Goal: Check status

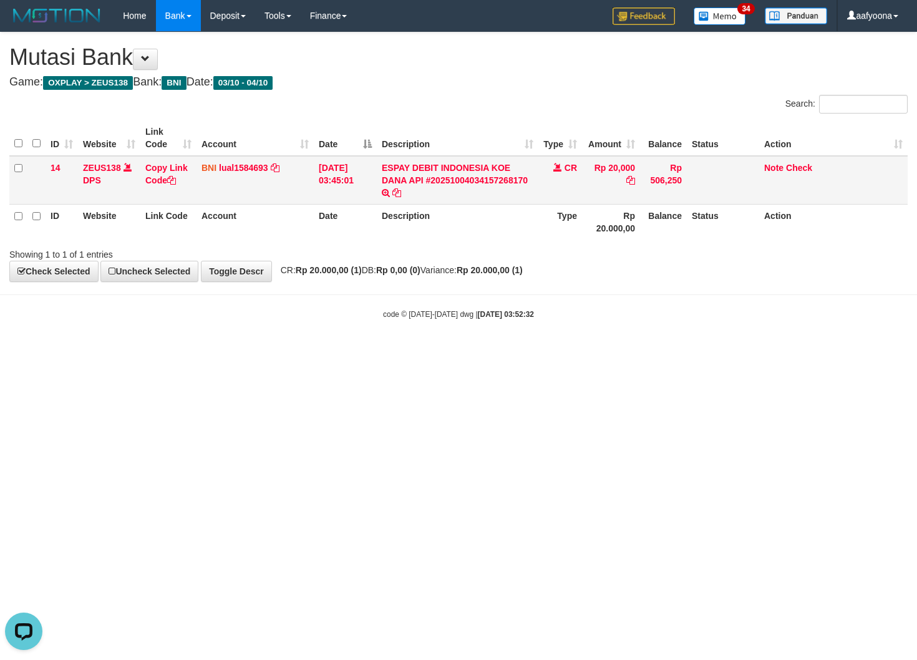
click at [326, 182] on td "04/10/2025 03:45:01" at bounding box center [345, 180] width 63 height 49
